Goal: Task Accomplishment & Management: Complete application form

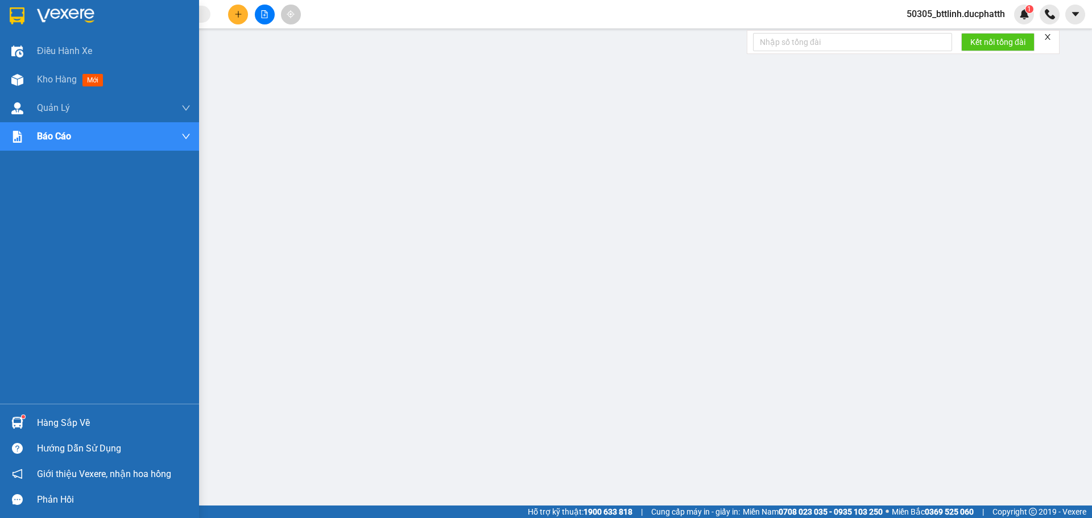
click at [20, 415] on div at bounding box center [17, 423] width 20 height 20
click at [61, 85] on span "Kho hàng" at bounding box center [57, 79] width 40 height 11
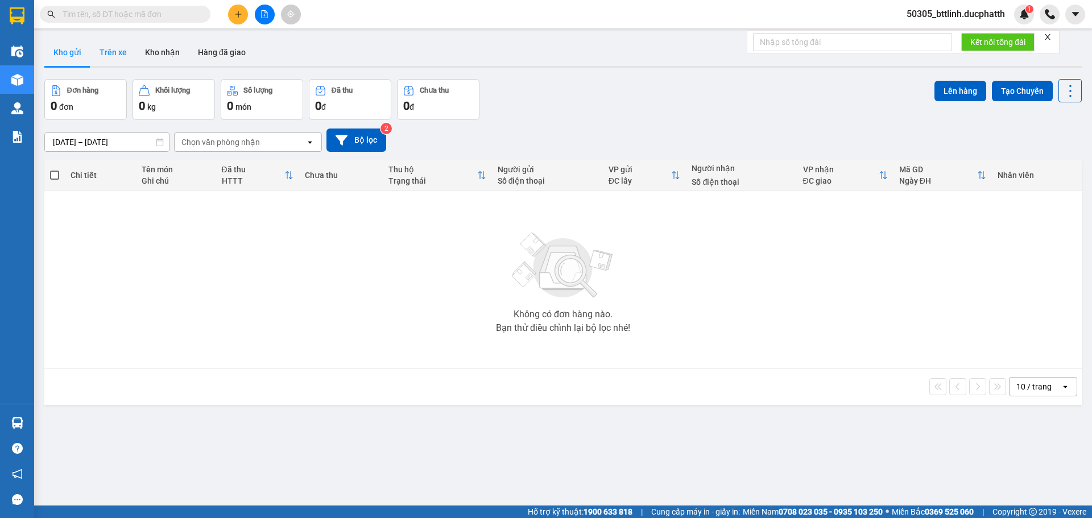
click at [120, 52] on button "Trên xe" at bounding box center [112, 52] width 45 height 27
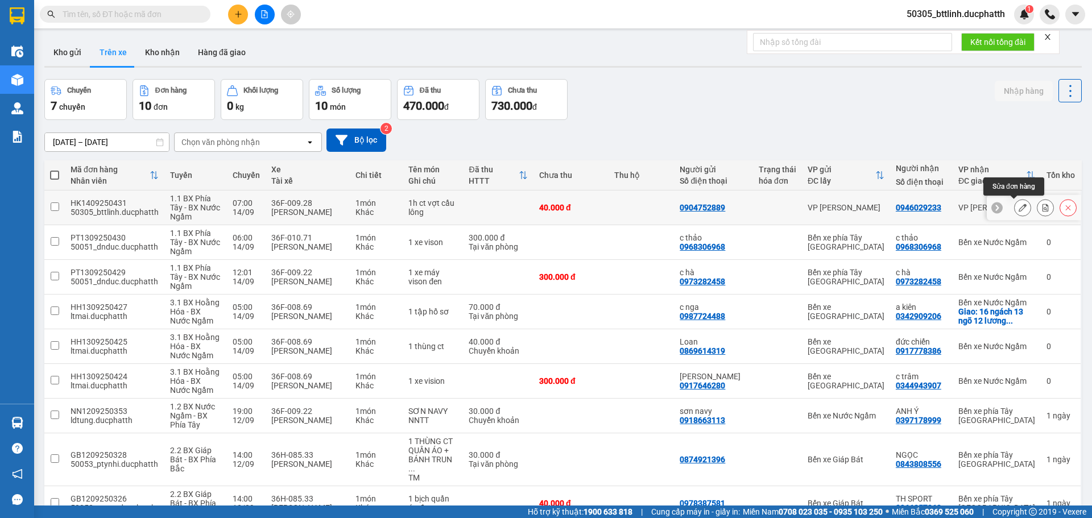
click at [1019, 206] on icon at bounding box center [1023, 208] width 8 height 8
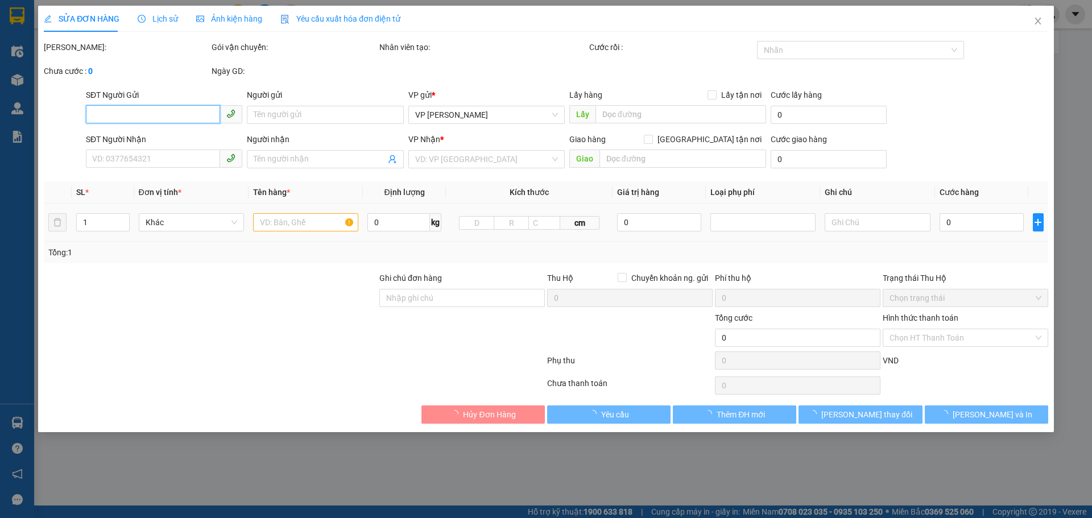
type input "0904752889"
type input "0946029233"
type input "40.000"
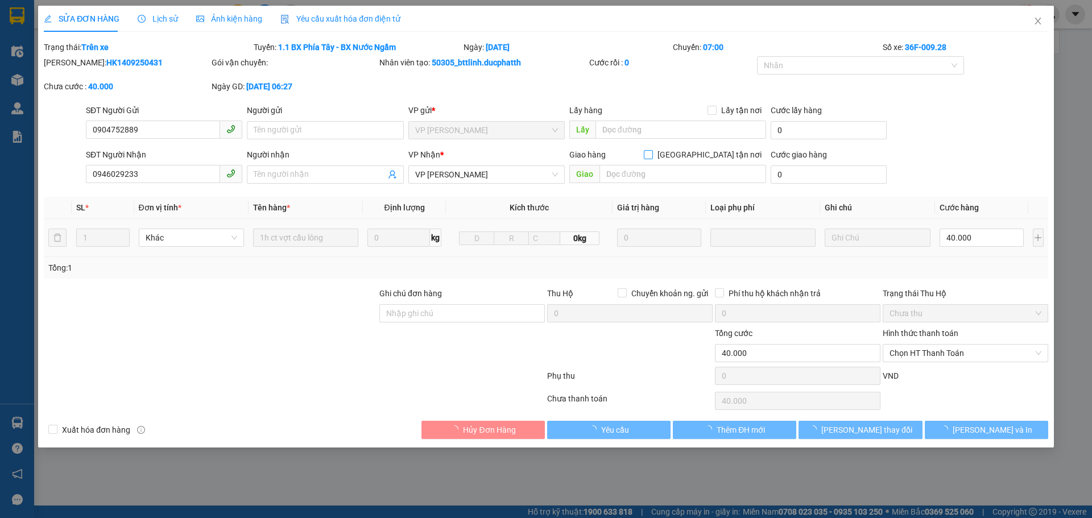
click at [652, 156] on input "[GEOGRAPHIC_DATA] tận nơi" at bounding box center [648, 154] width 8 height 8
checkbox input "true"
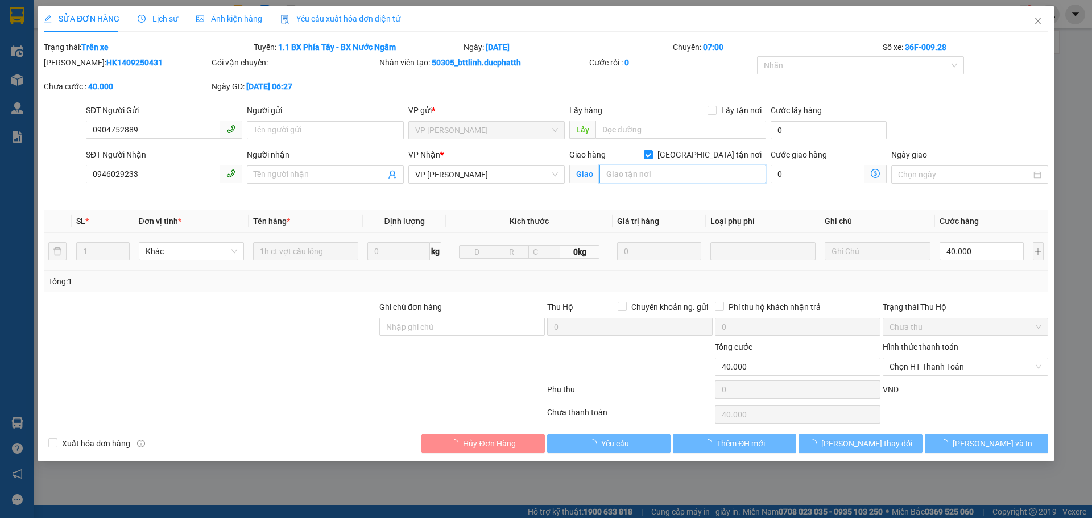
click at [636, 176] on input "text" at bounding box center [682, 174] width 167 height 18
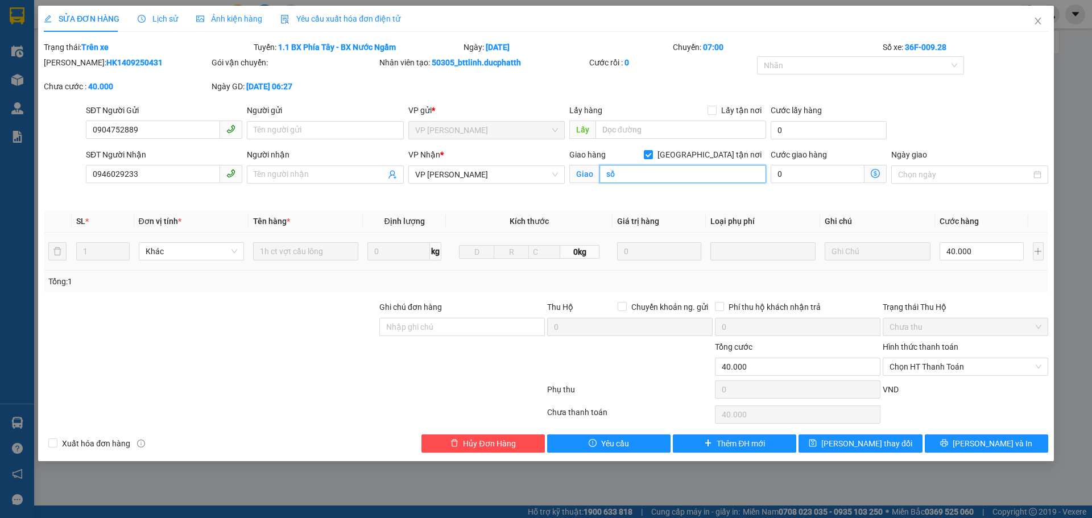
type input "s"
type input "hẻm 99/110/32/6 định công hạ hoàng mai"
click at [870, 173] on span at bounding box center [875, 174] width 22 height 18
click at [874, 173] on icon "dollar-circle" at bounding box center [875, 173] width 9 height 9
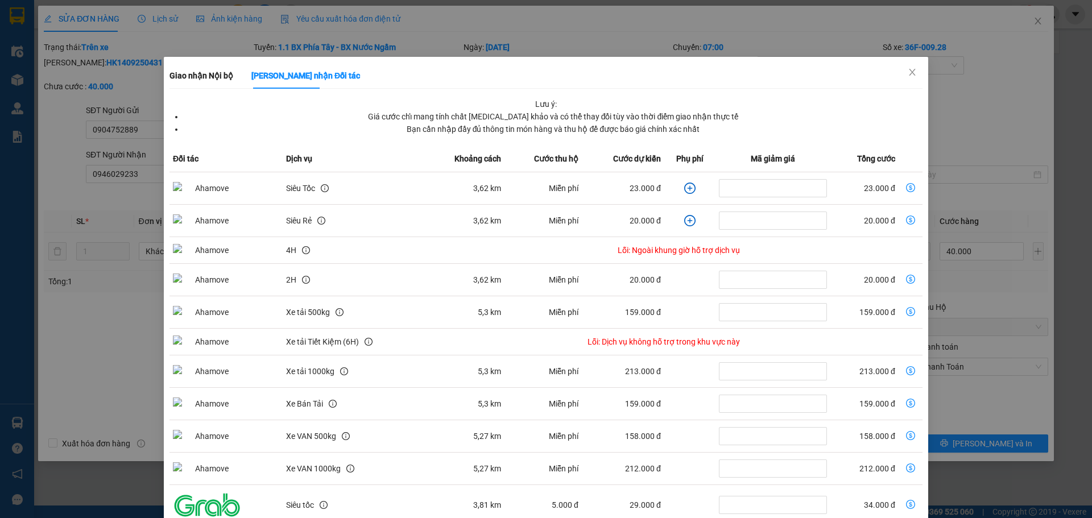
click at [684, 192] on icon "plus-circle" at bounding box center [689, 188] width 11 height 11
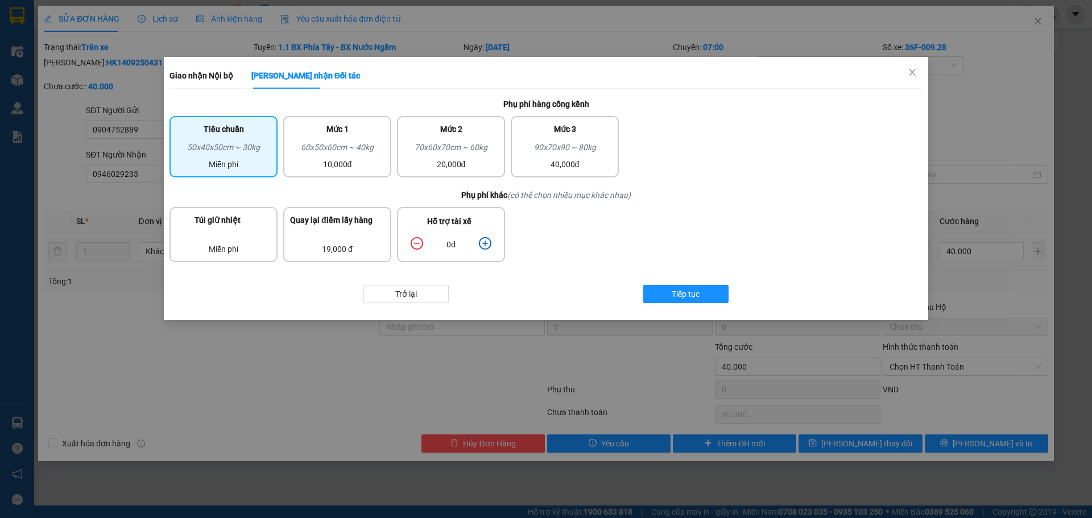
click at [226, 133] on div "Tiêu chuẩn" at bounding box center [223, 132] width 94 height 18
click at [488, 243] on icon "plus-circle" at bounding box center [485, 243] width 13 height 13
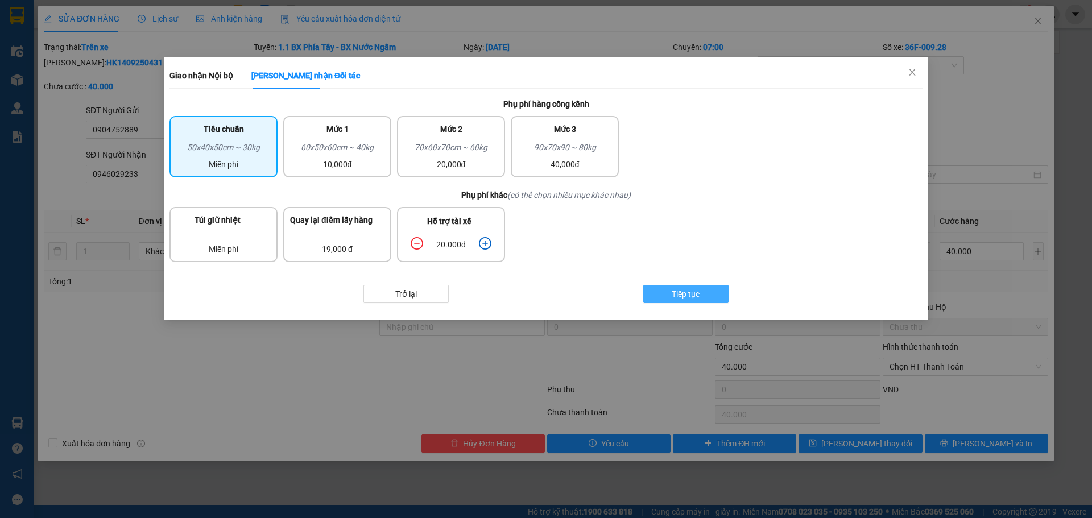
click at [687, 296] on span "Tiếp tục" at bounding box center [686, 294] width 28 height 13
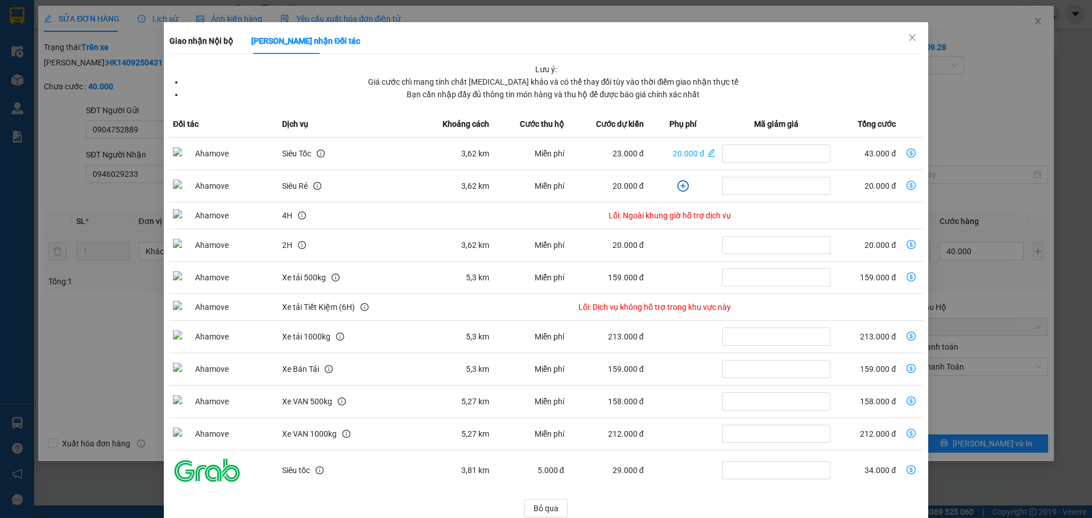
scroll to position [53, 0]
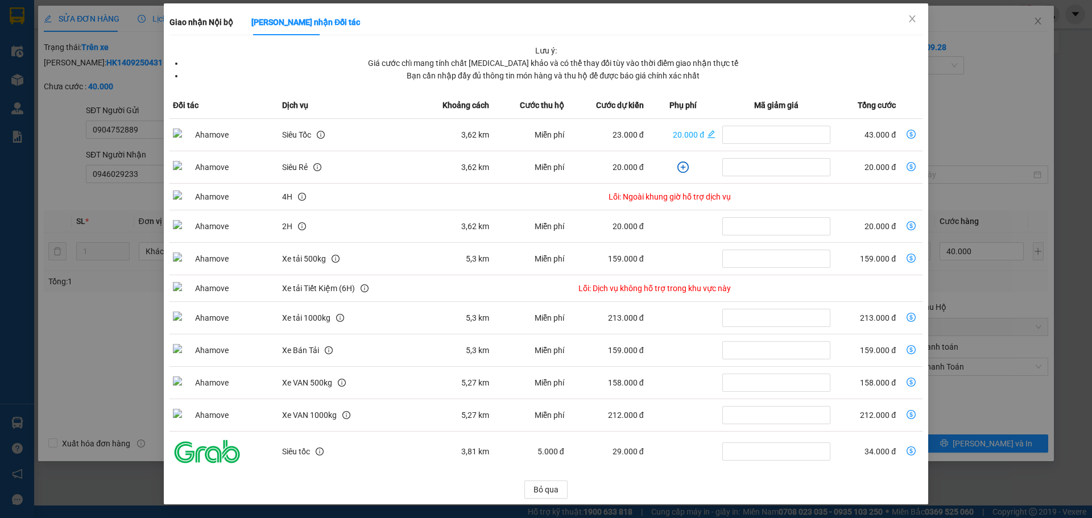
click at [907, 131] on icon "dollar-circle" at bounding box center [911, 134] width 9 height 9
type input "83.000"
type input "43.000"
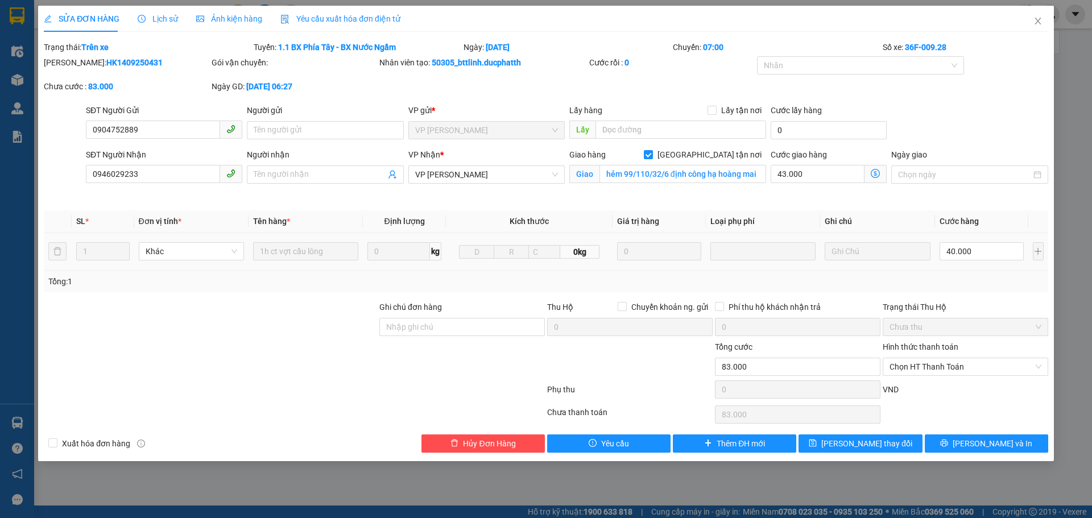
scroll to position [0, 0]
click at [820, 171] on input "43.000" at bounding box center [818, 174] width 94 height 18
type input "40.000"
type input "0"
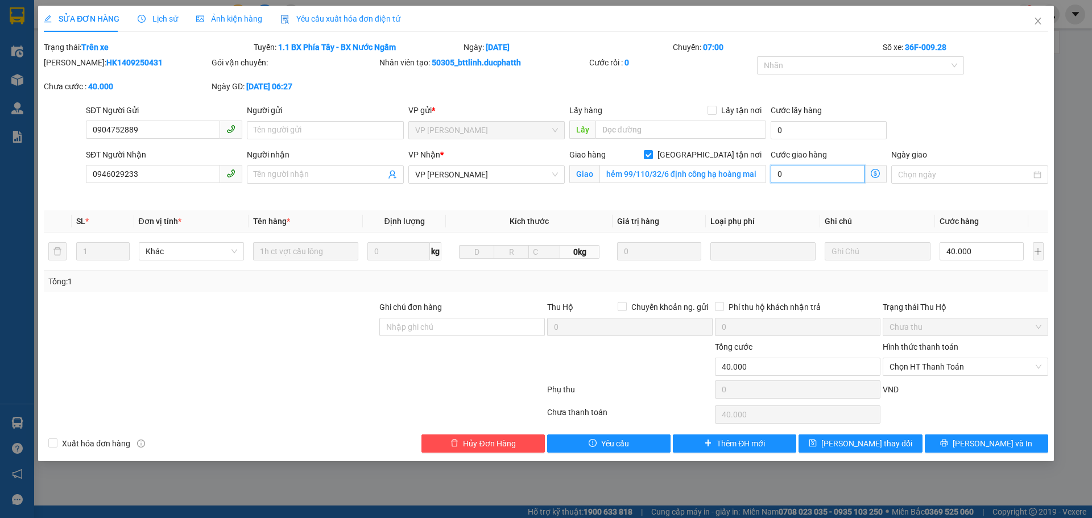
type input "40.008"
type input "8"
type input "40.000"
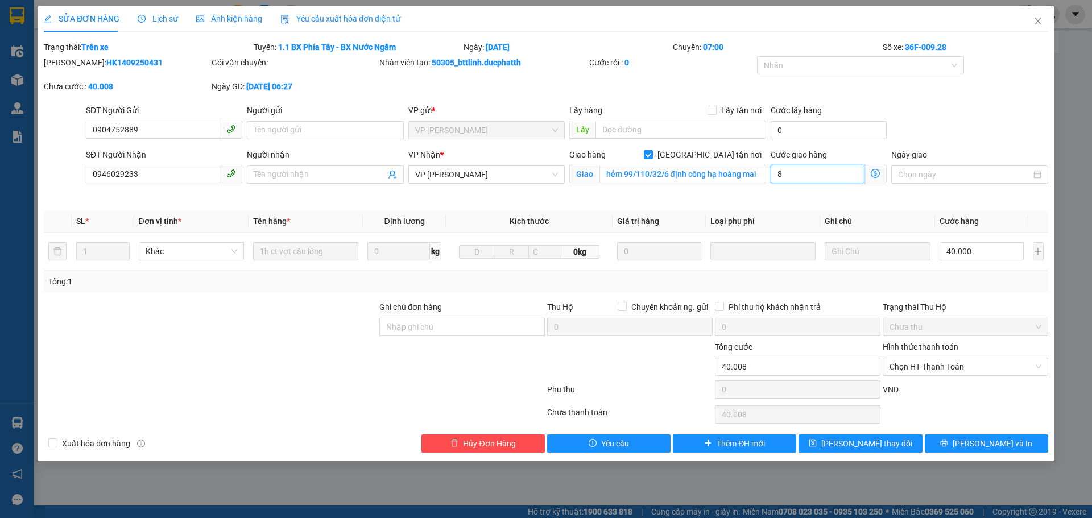
type input "0"
type input "40.004"
type input "4"
type input "40.040"
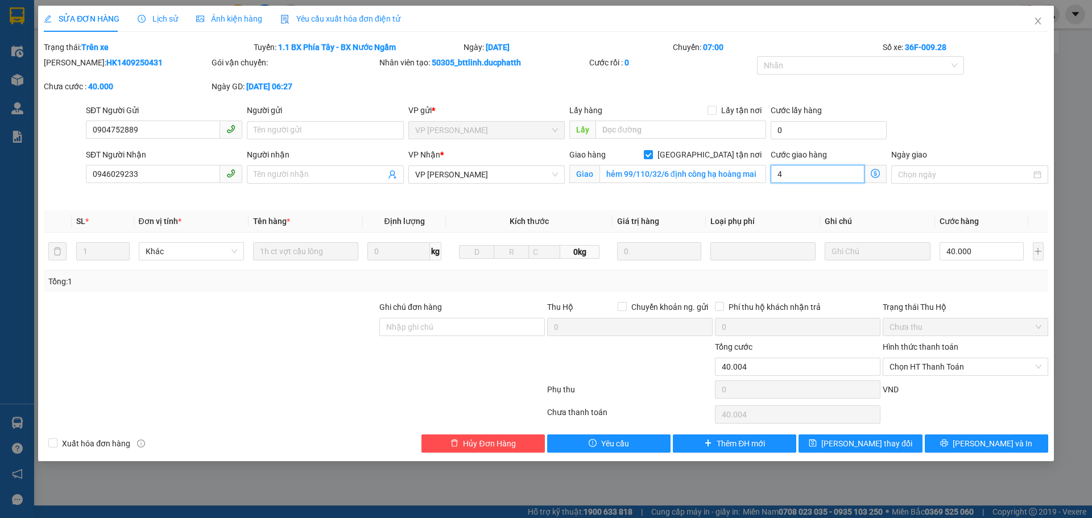
type input "40.040"
type input "400"
type input "40.400"
type input "4.000"
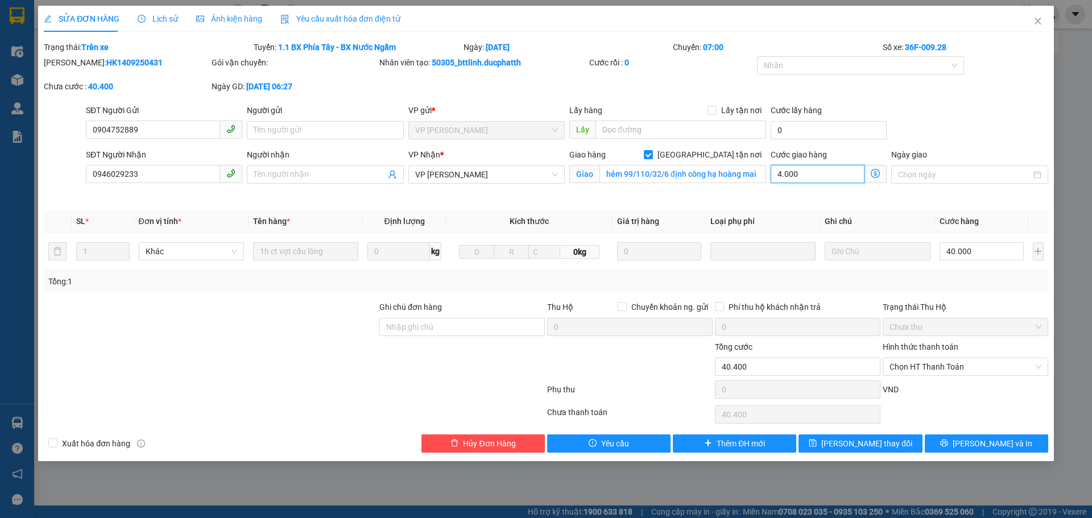
type input "44.000"
type input "40.000"
type input "80.000"
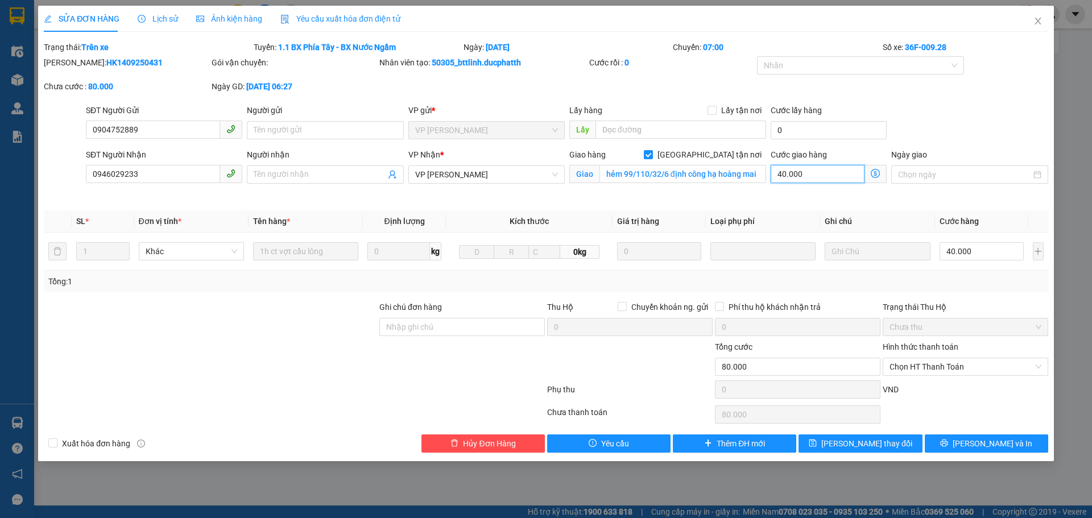
type input "40.000"
type input "80.000"
type input "40.000"
click at [822, 190] on div "Cước giao hàng 40.000 Giao nhận Nội bộ Giao nhận Đối tác Lưu ý: Giá cước chỉ ma…" at bounding box center [828, 174] width 121 height 53
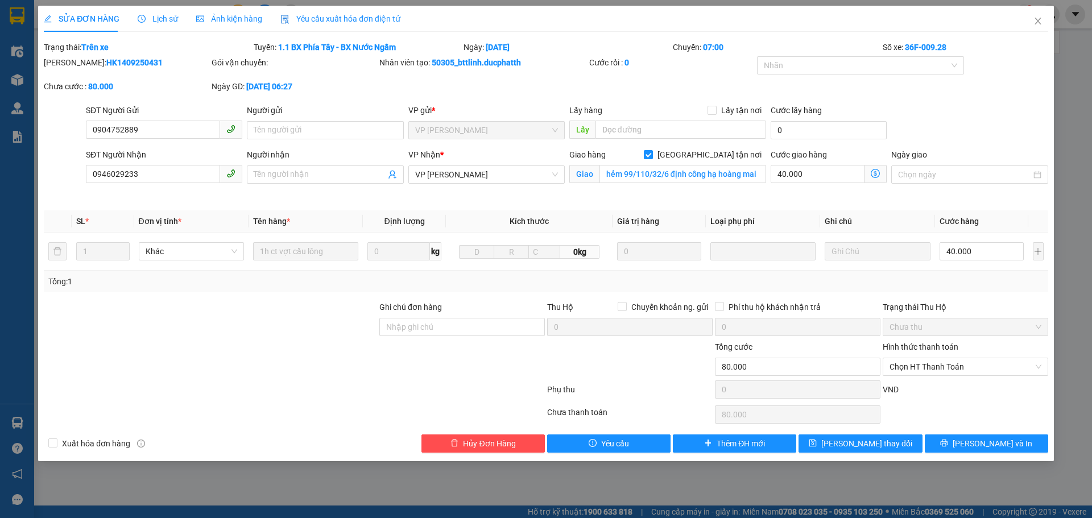
click at [851, 191] on div "Cước giao hàng 40.000 Giao nhận Nội bộ Giao nhận Đối tác Lưu ý: Giá cước chỉ ma…" at bounding box center [828, 174] width 121 height 53
click at [928, 369] on span "Chọn HT Thanh Toán" at bounding box center [966, 366] width 152 height 17
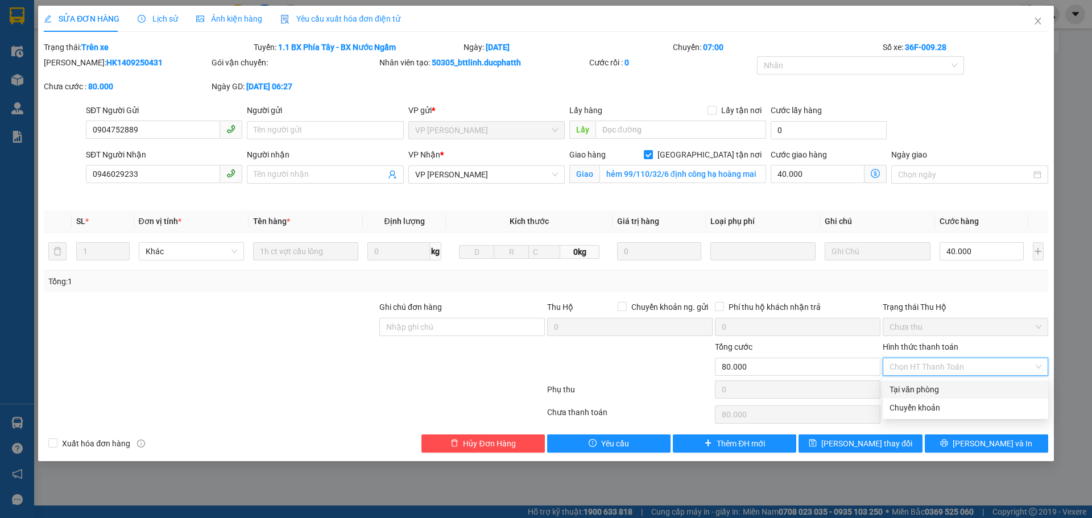
click at [918, 391] on div "Tại văn phòng" at bounding box center [966, 389] width 152 height 13
type input "0"
click at [877, 176] on icon "dollar-circle" at bounding box center [875, 173] width 9 height 9
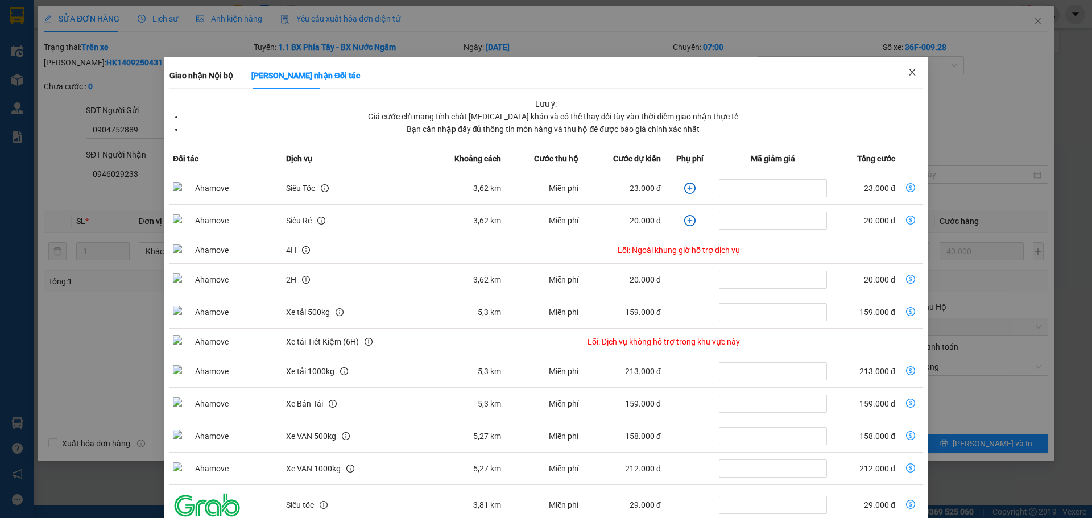
click at [908, 72] on icon "close" at bounding box center [912, 72] width 9 height 9
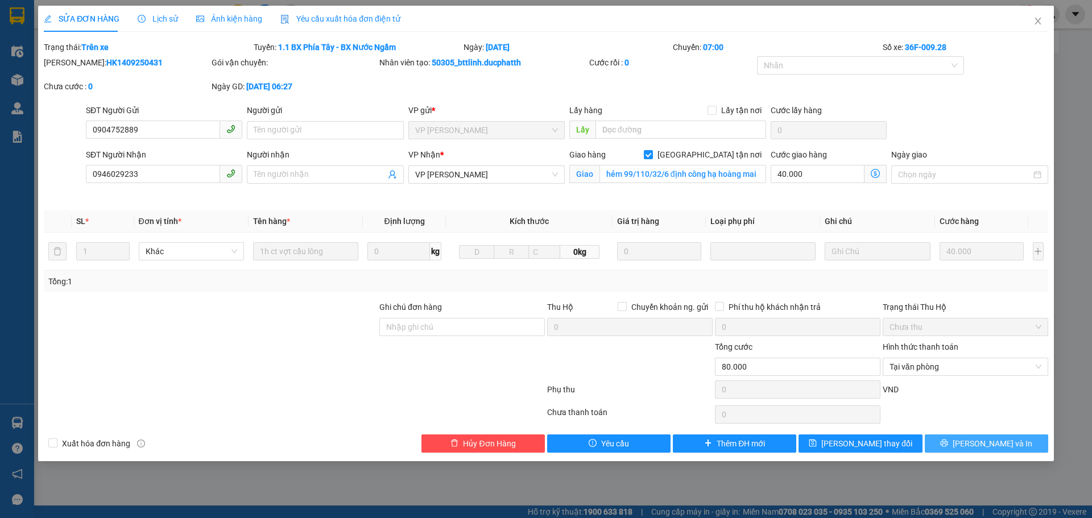
click at [948, 439] on icon "printer" at bounding box center [944, 443] width 8 height 8
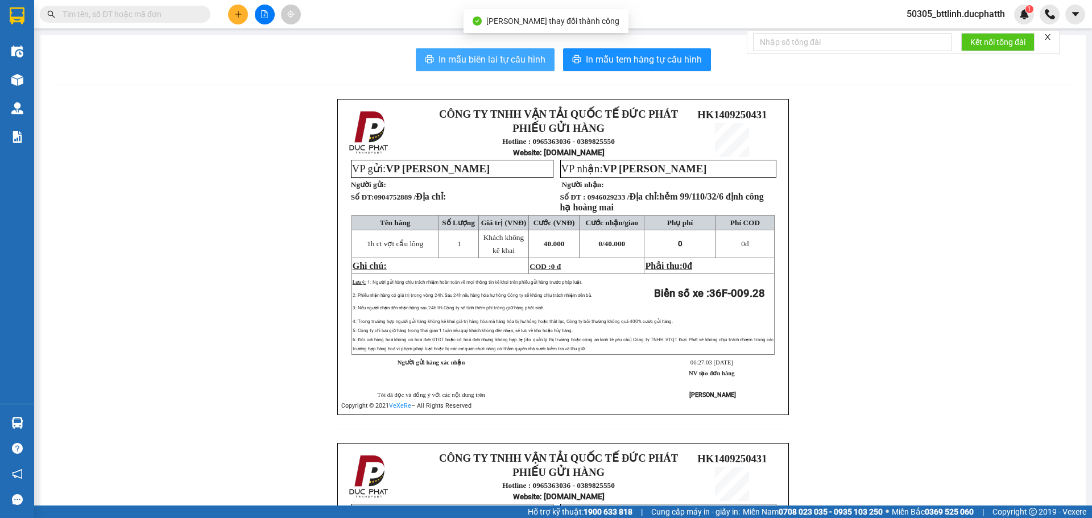
click at [486, 63] on span "In mẫu biên lai tự cấu hình" at bounding box center [492, 59] width 107 height 14
click at [442, 51] on button "In mẫu biên lai tự cấu hình" at bounding box center [485, 59] width 139 height 23
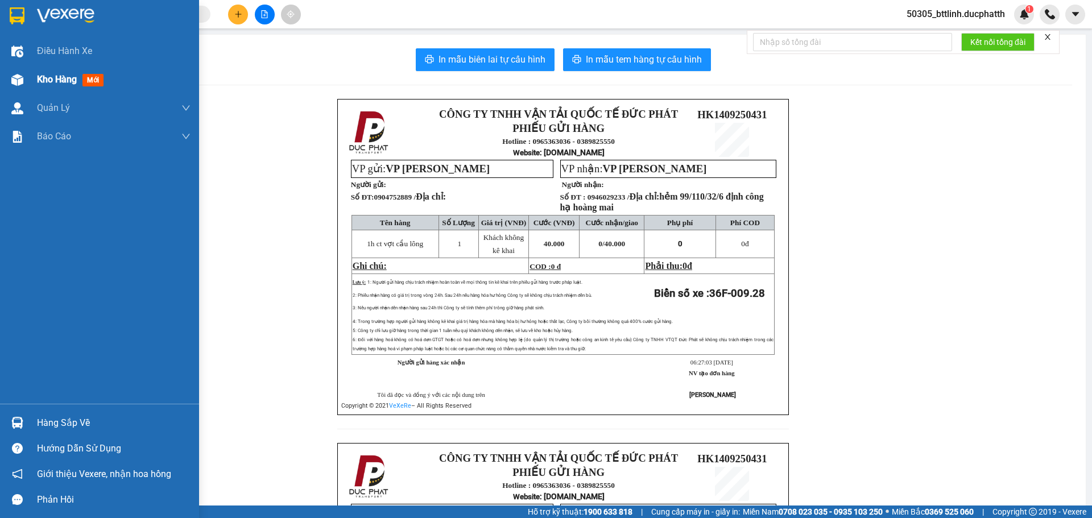
click at [31, 85] on div "Kho hàng mới" at bounding box center [99, 79] width 199 height 28
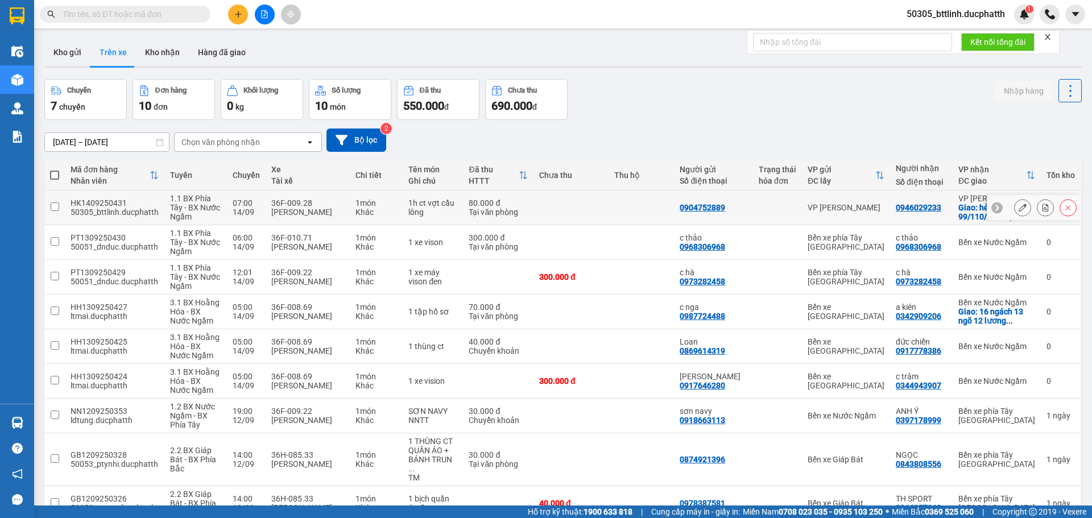
click at [1015, 213] on button at bounding box center [1023, 208] width 16 height 20
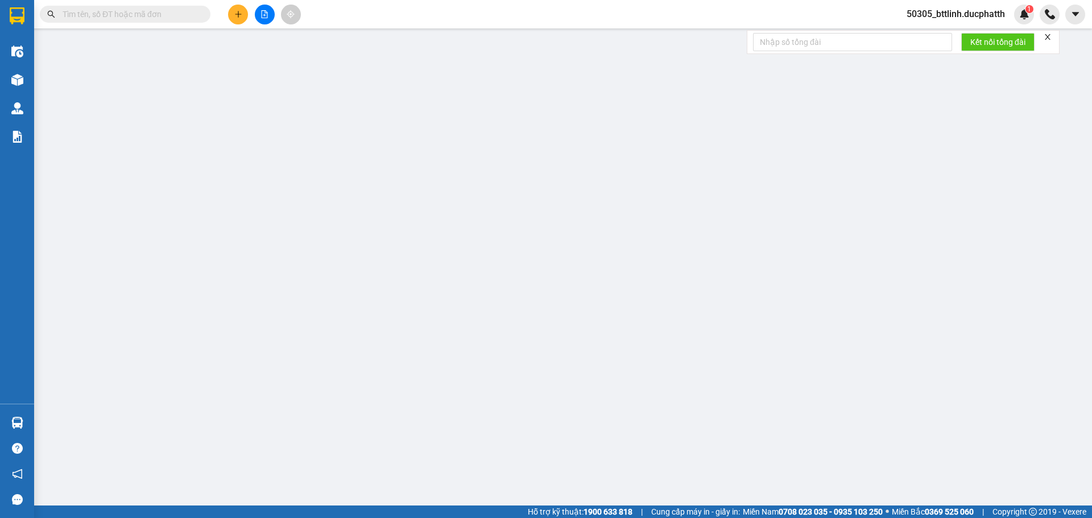
type input "0904752889"
type input "0946029233"
checkbox input "true"
type input "hẻm 99/110/32/6 định công hạ hoàng mai"
type input "80.000"
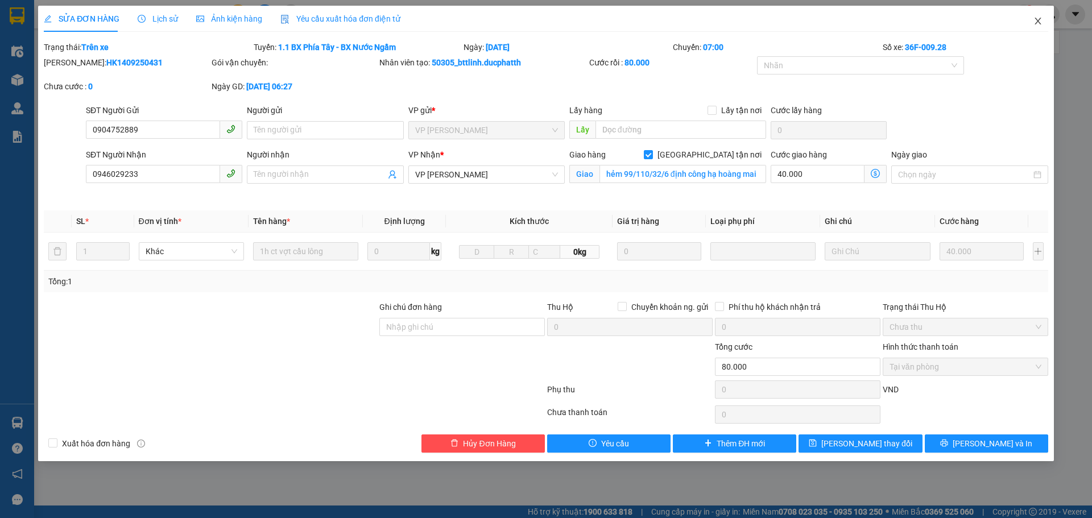
click at [1036, 27] on span "Close" at bounding box center [1038, 22] width 32 height 32
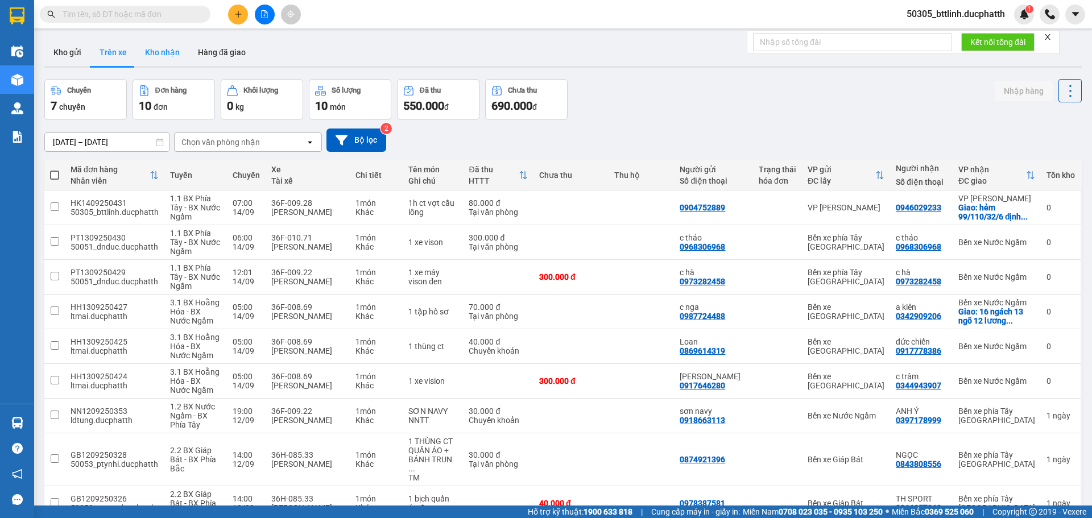
click at [161, 58] on button "Kho nhận" at bounding box center [162, 52] width 53 height 27
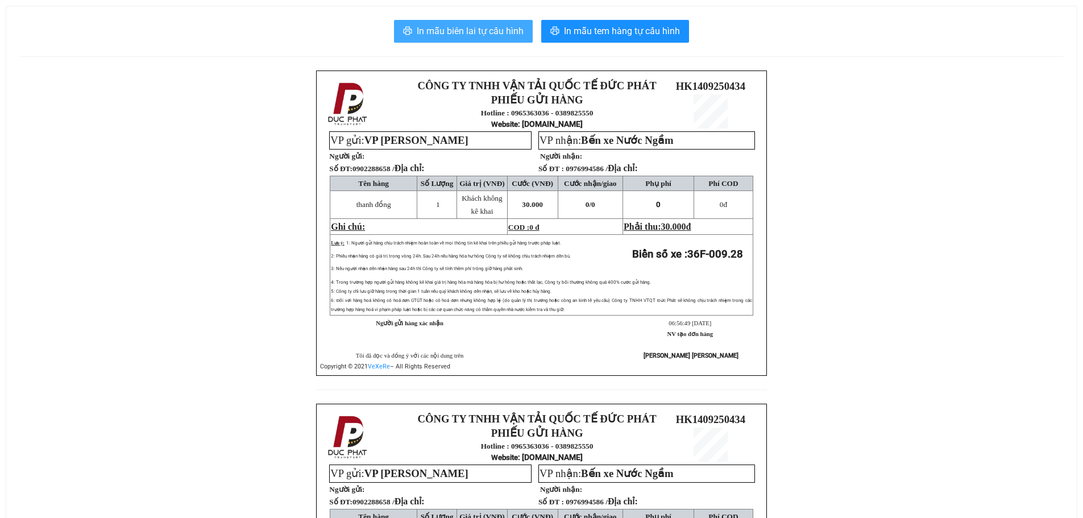
click at [465, 39] on button "In mẫu biên lai tự cấu hình" at bounding box center [463, 31] width 139 height 23
